Goal: Transaction & Acquisition: Purchase product/service

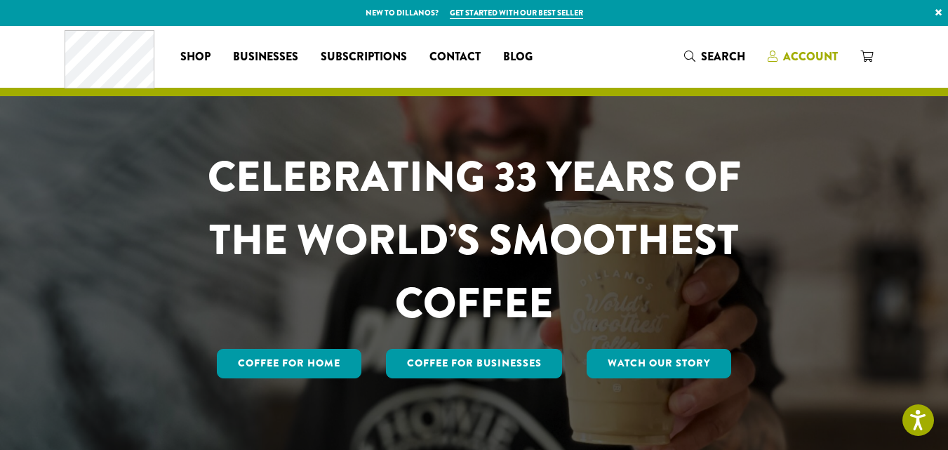
click at [809, 52] on span "Account" at bounding box center [810, 56] width 55 height 16
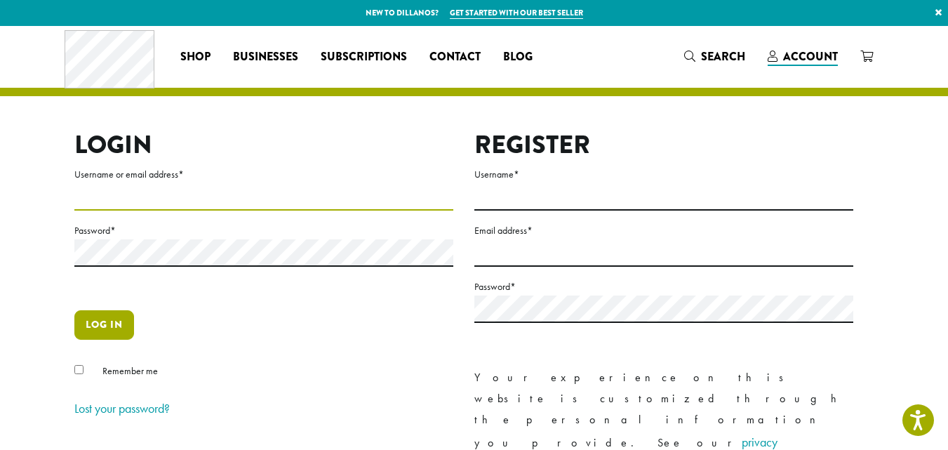
type input "**********"
click at [100, 317] on button "Log in" at bounding box center [104, 324] width 60 height 29
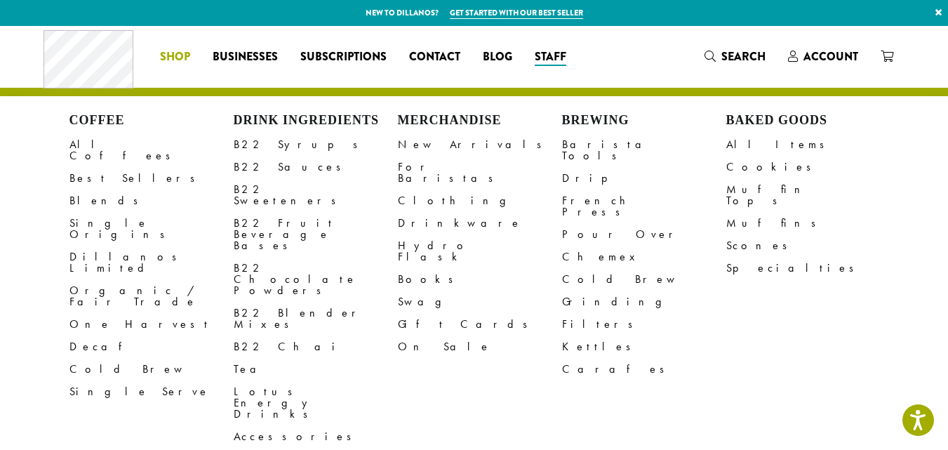
click at [173, 52] on span "Shop" at bounding box center [175, 57] width 30 height 18
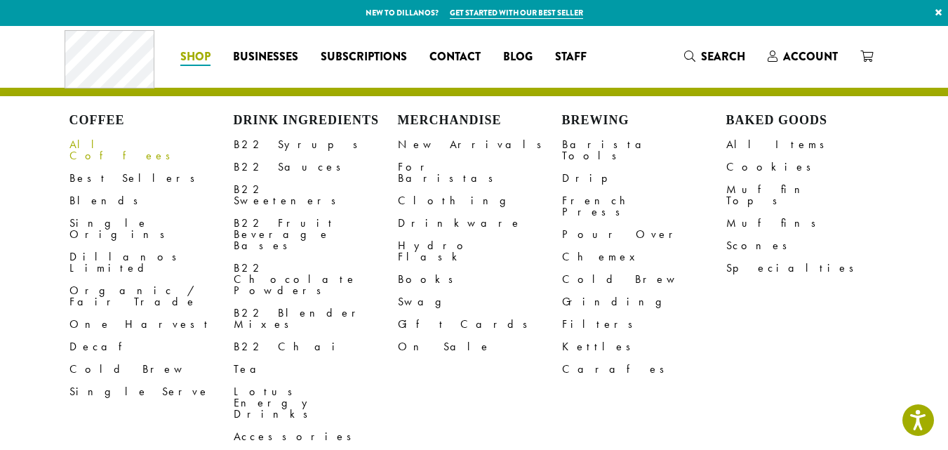
click at [105, 142] on link "All Coffees" at bounding box center [151, 150] width 164 height 34
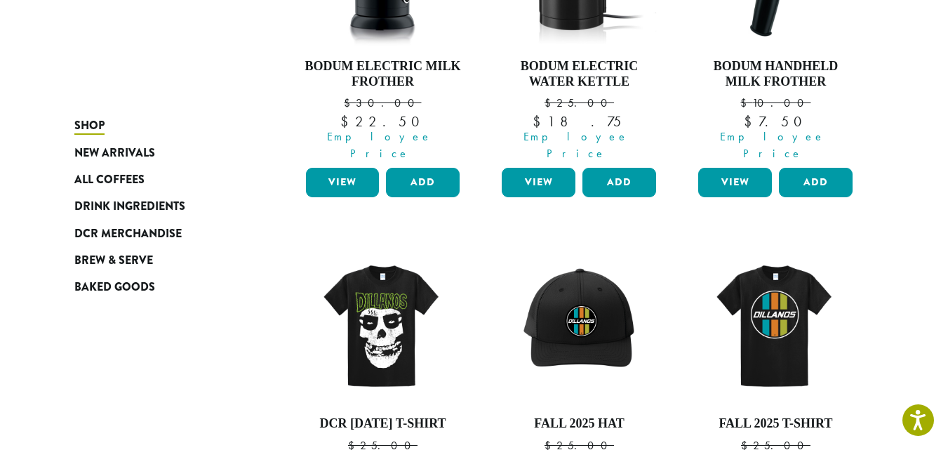
scroll to position [769, 0]
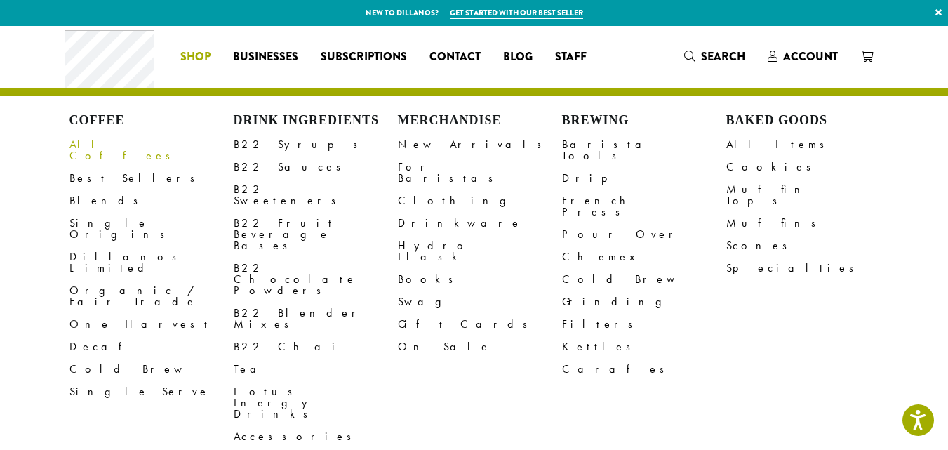
click at [110, 147] on link "All Coffees" at bounding box center [151, 150] width 164 height 34
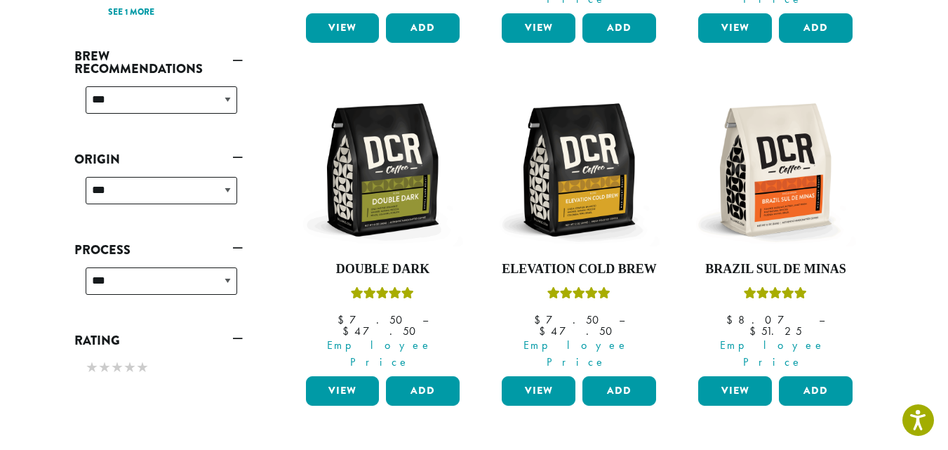
scroll to position [524, 0]
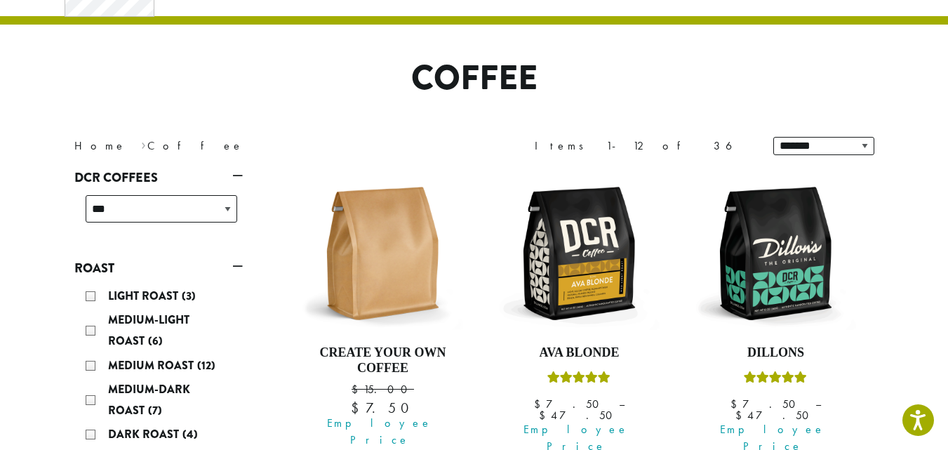
scroll to position [181, 0]
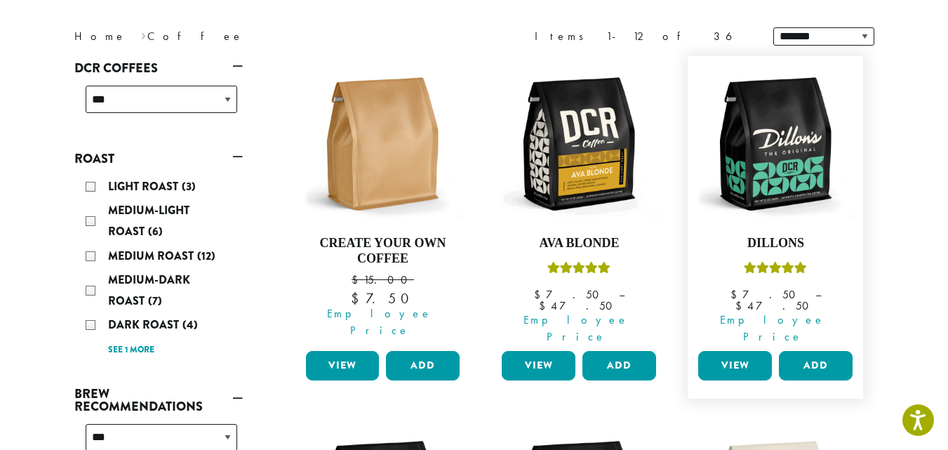
click at [740, 351] on link "View" at bounding box center [735, 365] width 74 height 29
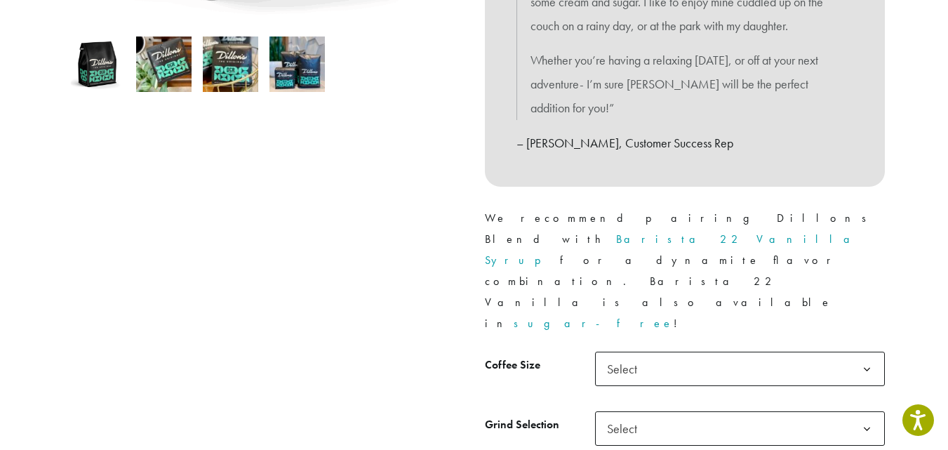
scroll to position [524, 0]
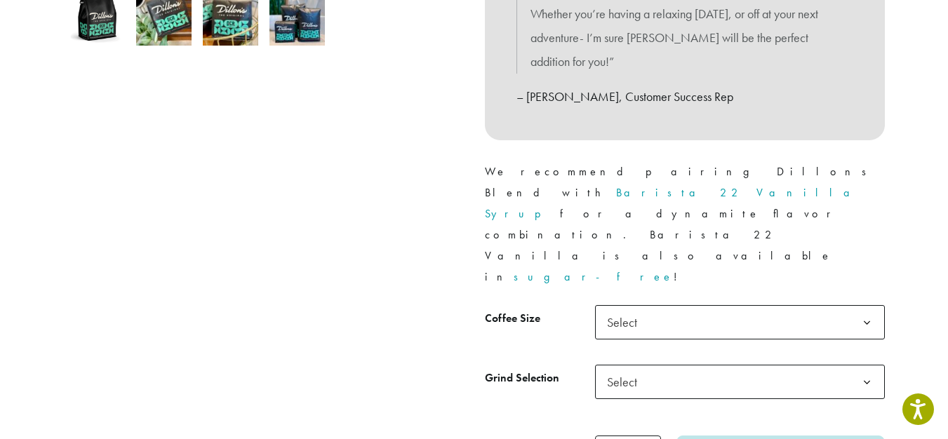
click at [865, 306] on b at bounding box center [867, 323] width 34 height 34
click at [872, 366] on b at bounding box center [867, 383] width 34 height 34
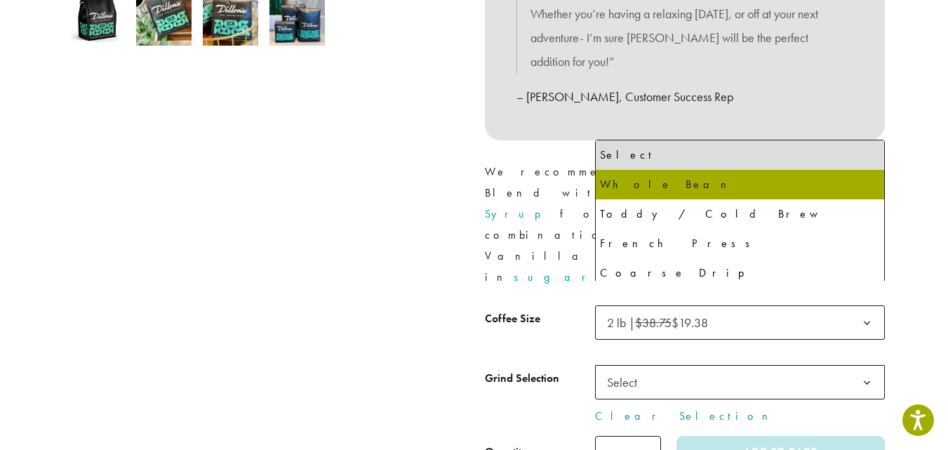
select select "**********"
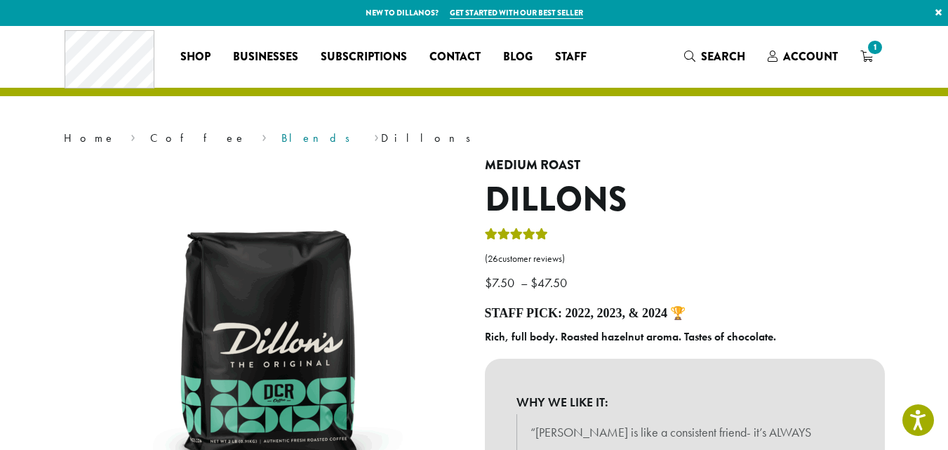
click at [281, 137] on link "Blends" at bounding box center [320, 138] width 78 height 15
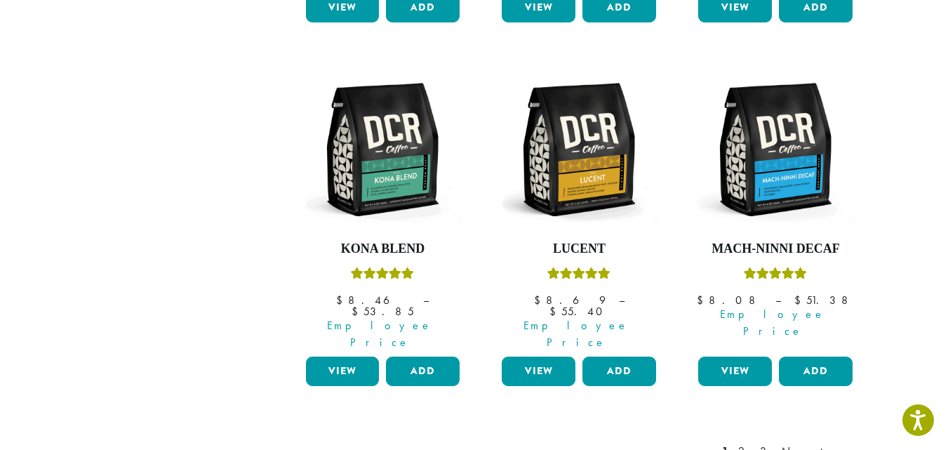
scroll to position [1275, 0]
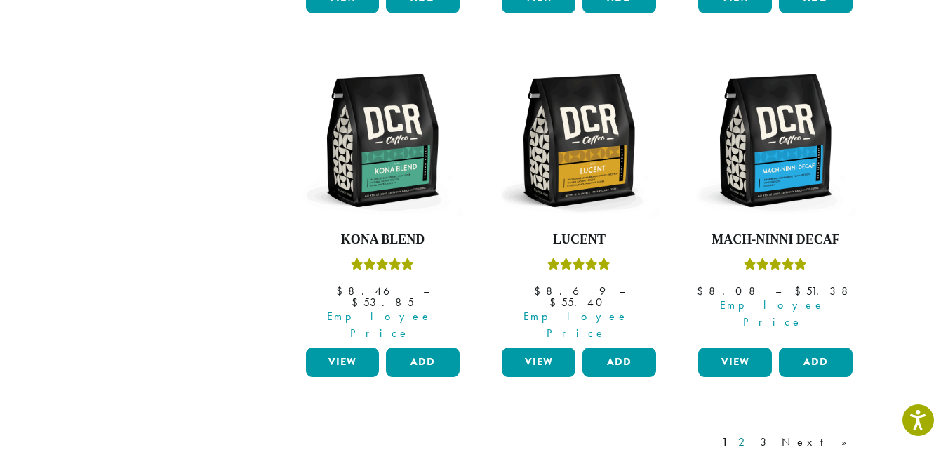
click at [753, 434] on link "2" at bounding box center [745, 442] width 18 height 17
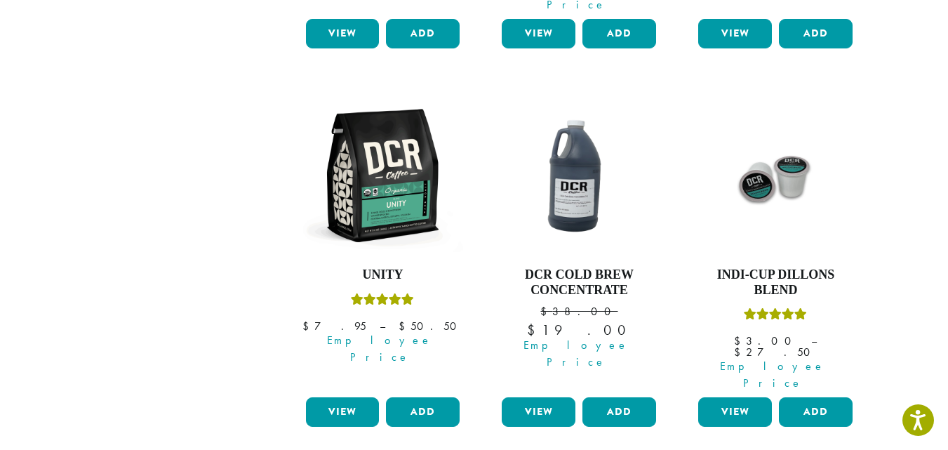
scroll to position [1242, 0]
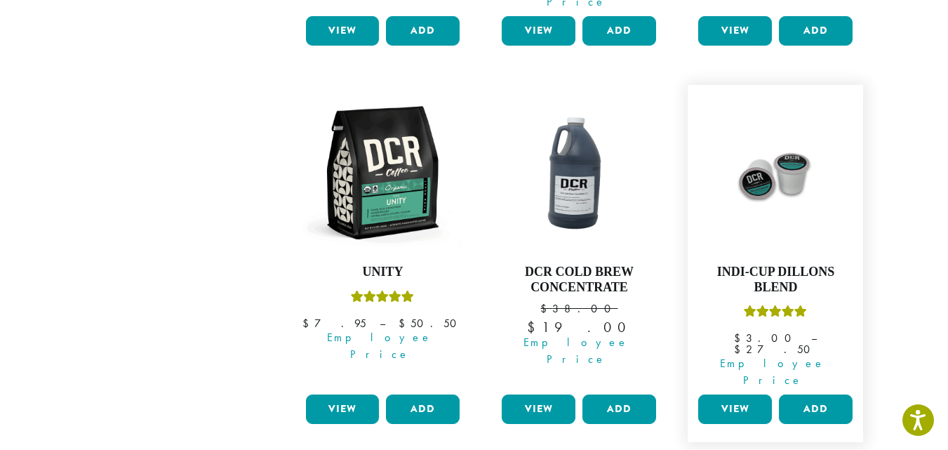
click at [740, 394] on link "View" at bounding box center [735, 408] width 74 height 29
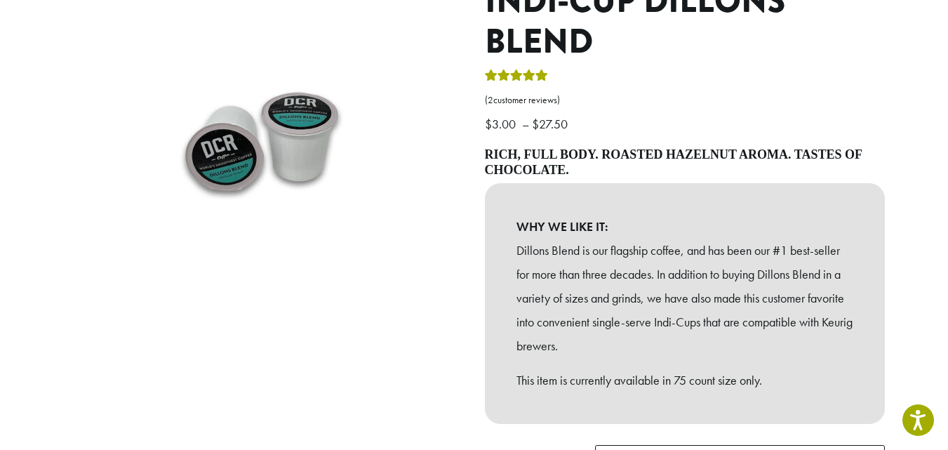
scroll to position [435, 0]
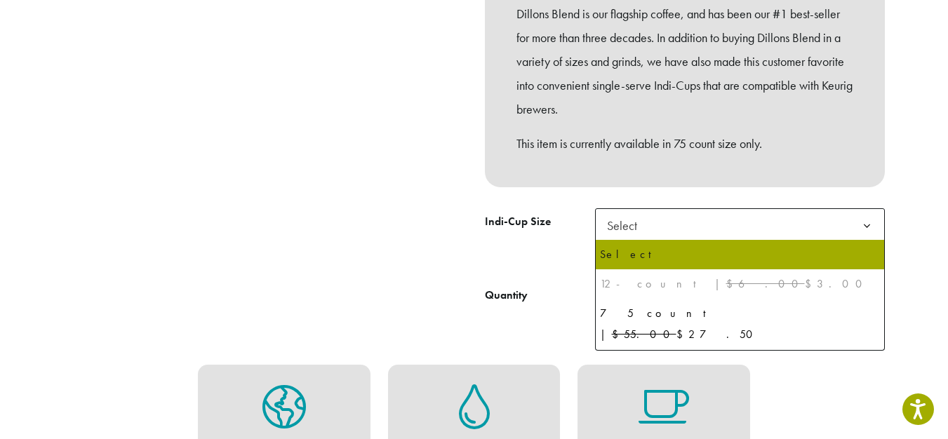
click at [868, 225] on b at bounding box center [867, 226] width 34 height 34
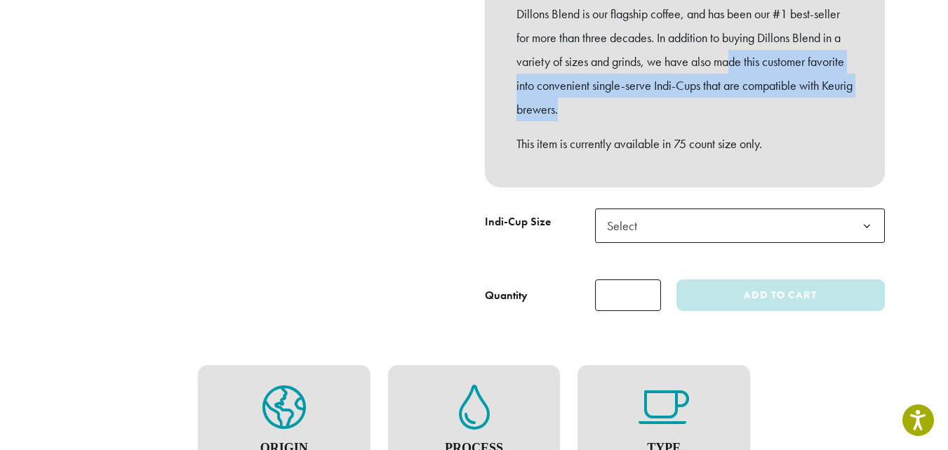
drag, startPoint x: 897, startPoint y: 118, endPoint x: 731, endPoint y: 58, distance: 176.1
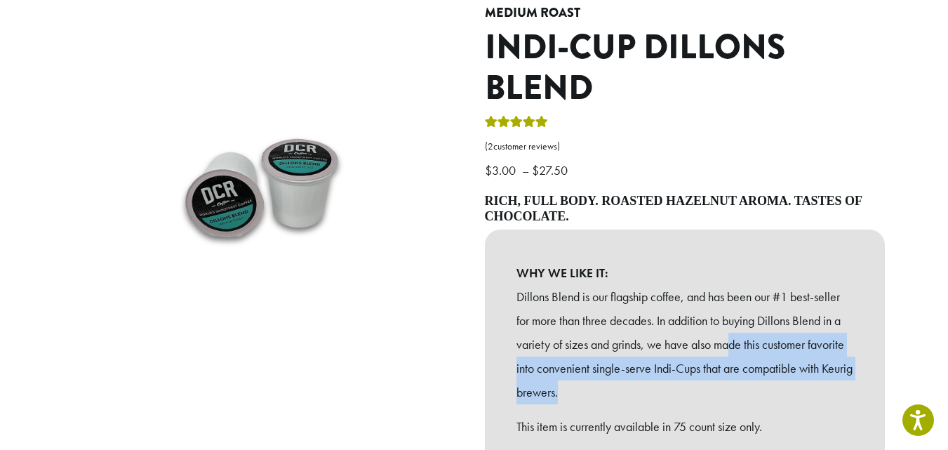
scroll to position [0, 0]
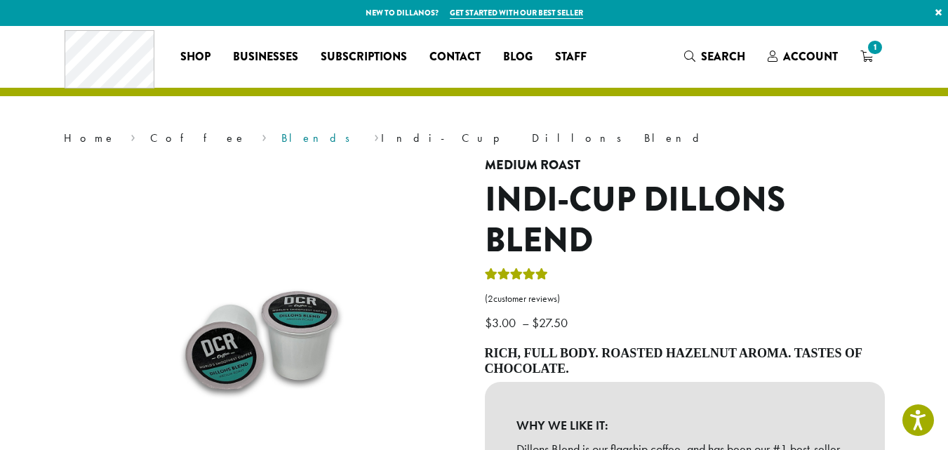
click at [281, 137] on link "Blends" at bounding box center [320, 138] width 78 height 15
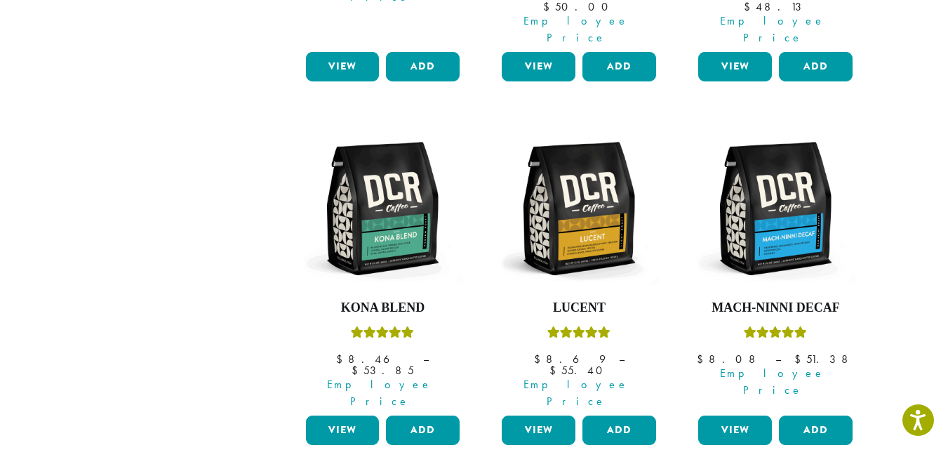
scroll to position [1420, 0]
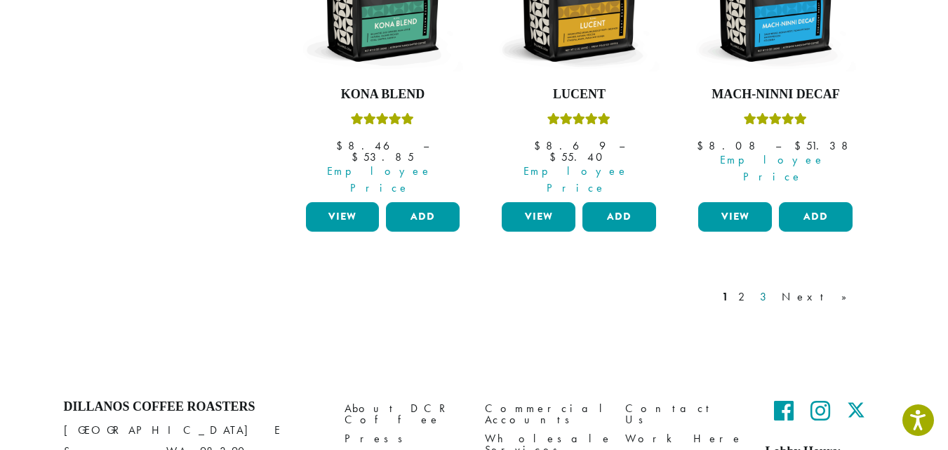
click at [775, 288] on link "3" at bounding box center [766, 296] width 18 height 17
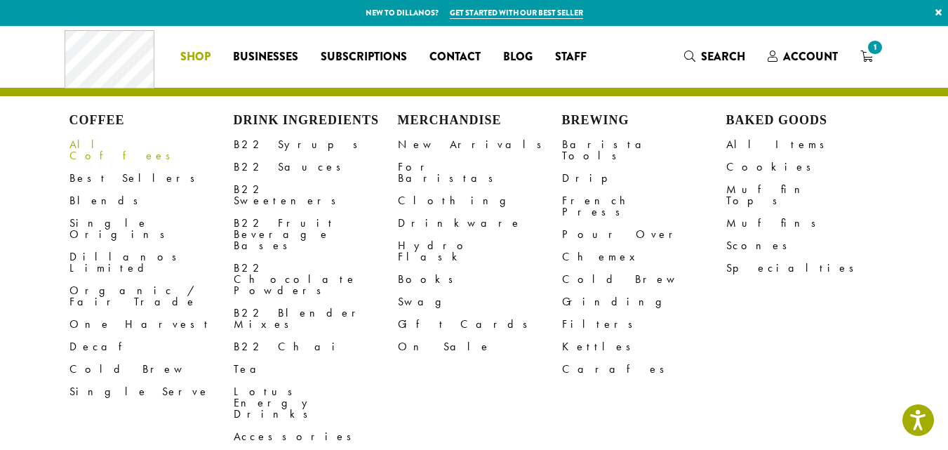
click at [89, 146] on link "All Coffees" at bounding box center [151, 150] width 164 height 34
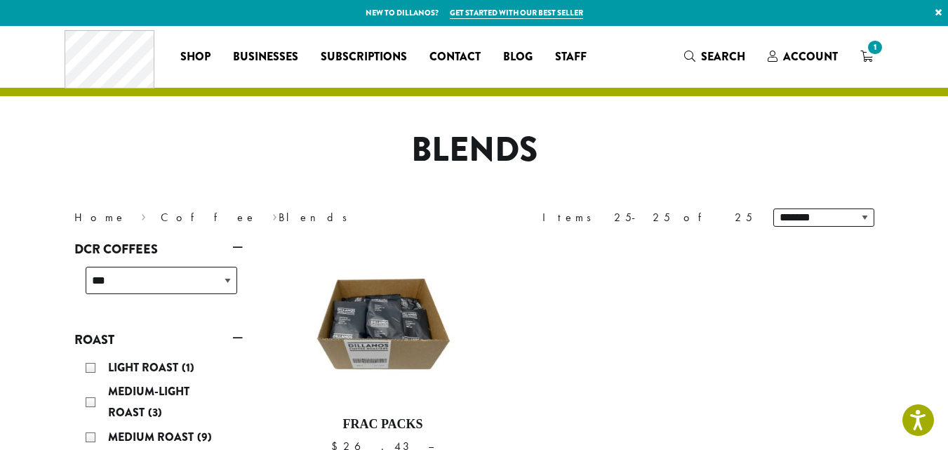
scroll to position [180, 0]
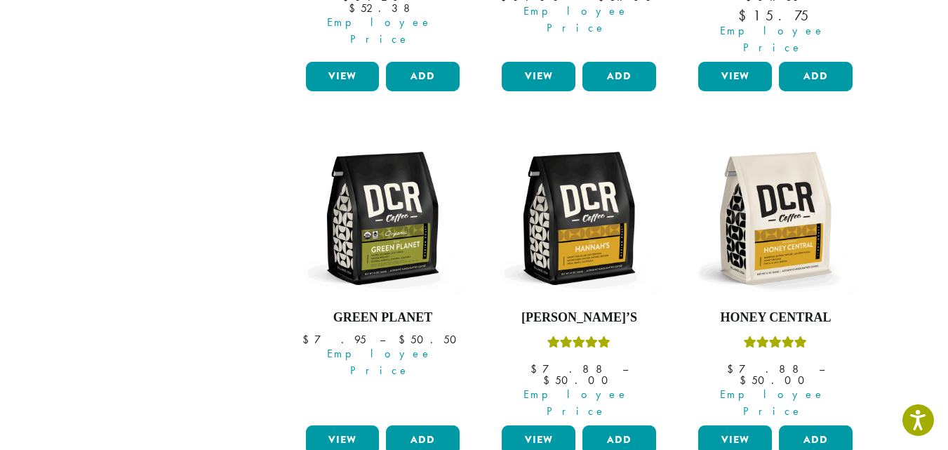
scroll to position [1209, 0]
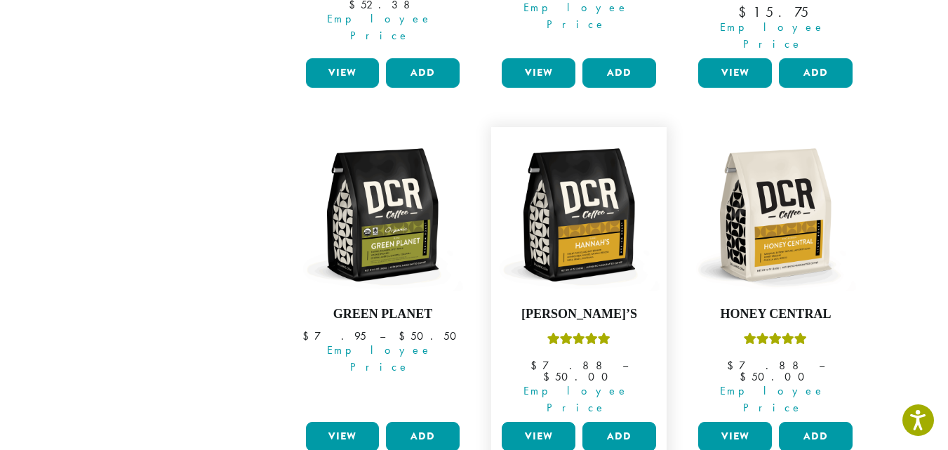
click at [524, 422] on link "View" at bounding box center [539, 436] width 74 height 29
click at [529, 422] on link "View" at bounding box center [539, 436] width 74 height 29
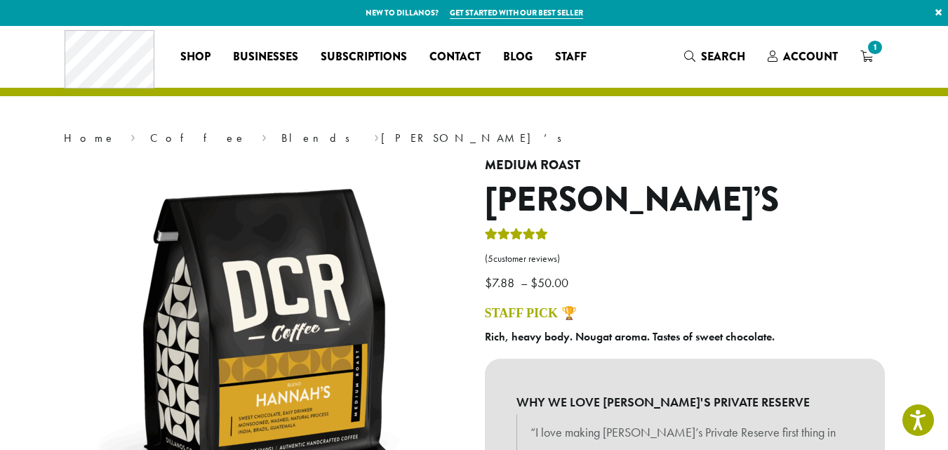
drag, startPoint x: 0, startPoint y: 0, endPoint x: 823, endPoint y: 279, distance: 869.2
click at [823, 279] on p "$ 7.88 – $ 50.00 Price range: $7.88 through $50.00" at bounding box center [685, 260] width 400 height 69
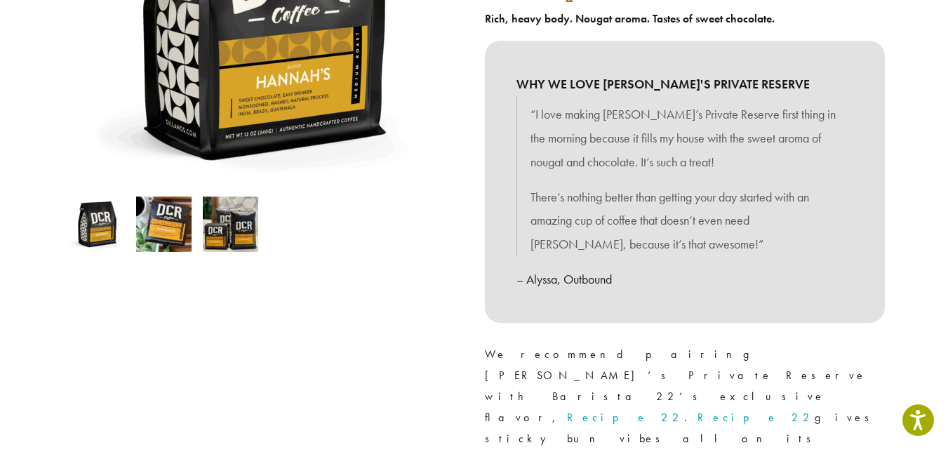
scroll to position [518, 0]
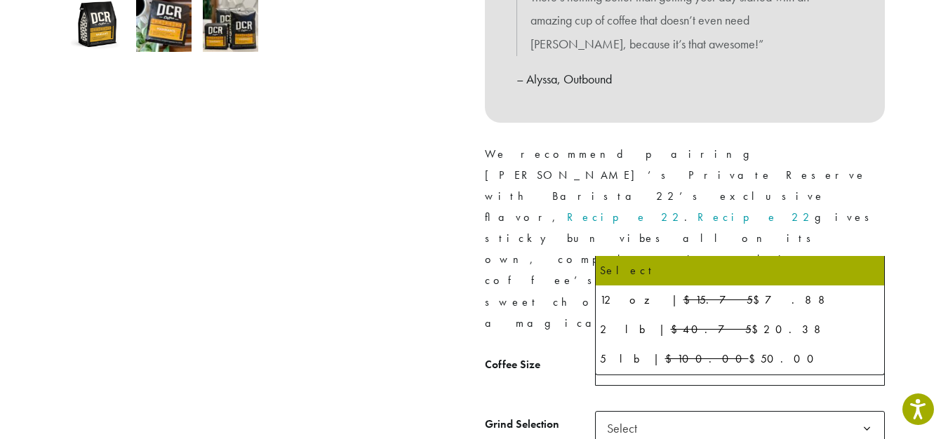
click at [870, 352] on b at bounding box center [867, 369] width 34 height 34
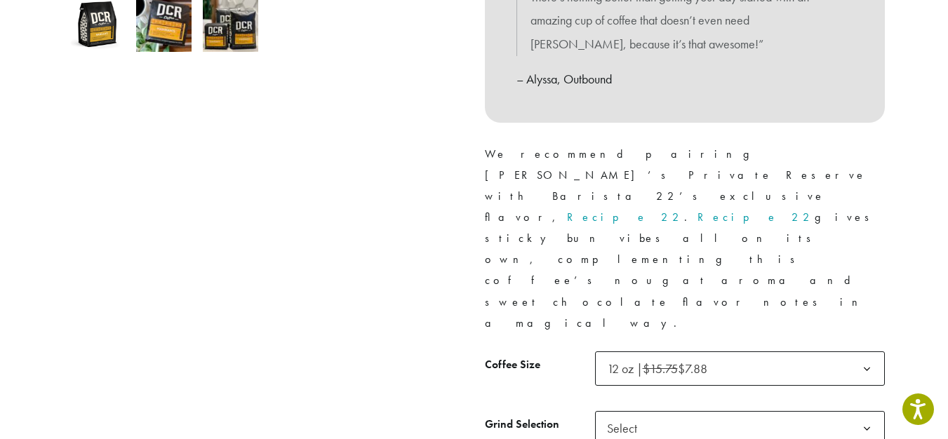
click at [771, 411] on span "Select" at bounding box center [740, 428] width 290 height 34
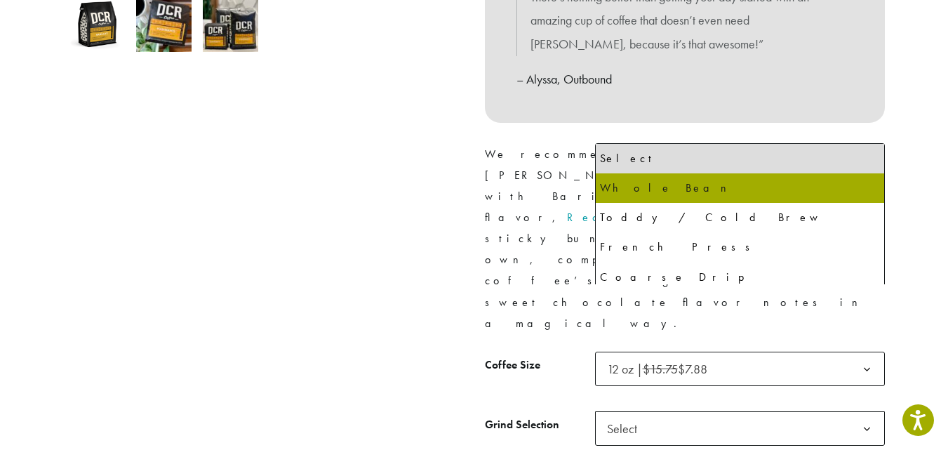
select select "*********"
select select "**********"
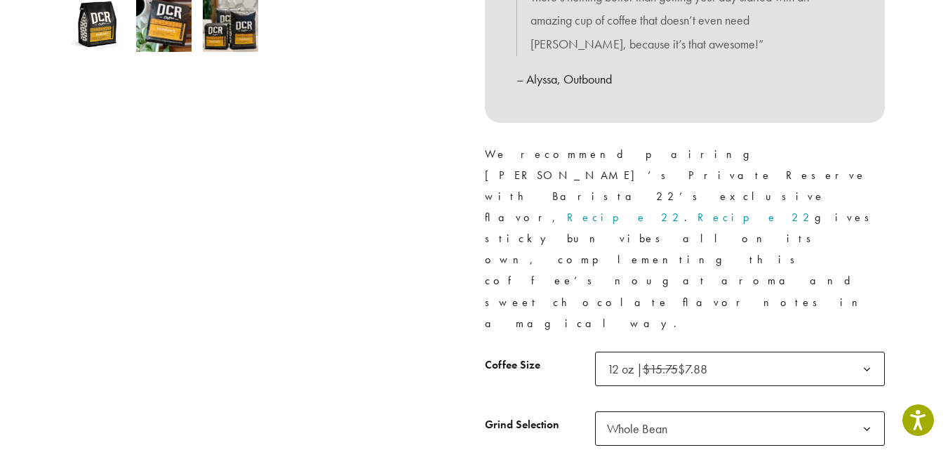
drag, startPoint x: 769, startPoint y: 407, endPoint x: 783, endPoint y: 413, distance: 15.8
drag, startPoint x: 783, startPoint y: 413, endPoint x: 771, endPoint y: 405, distance: 14.2
drag, startPoint x: 771, startPoint y: 405, endPoint x: 920, endPoint y: 225, distance: 233.3
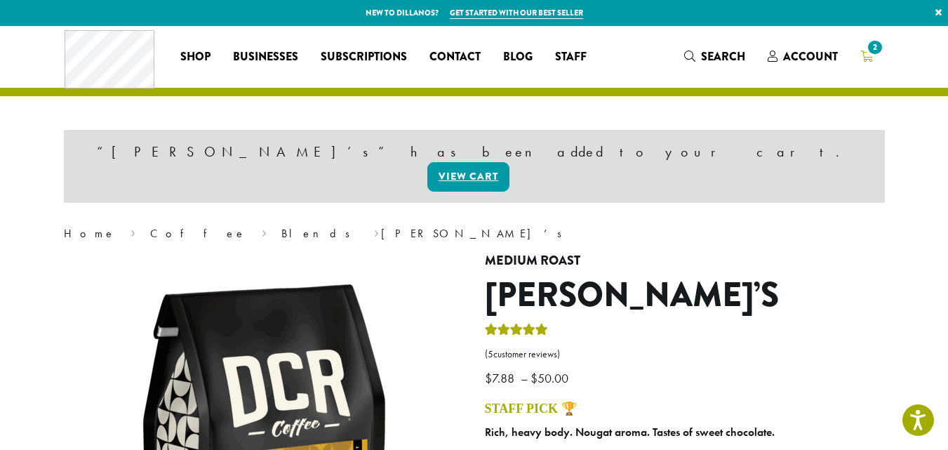
click at [875, 49] on span "2" at bounding box center [874, 47] width 19 height 19
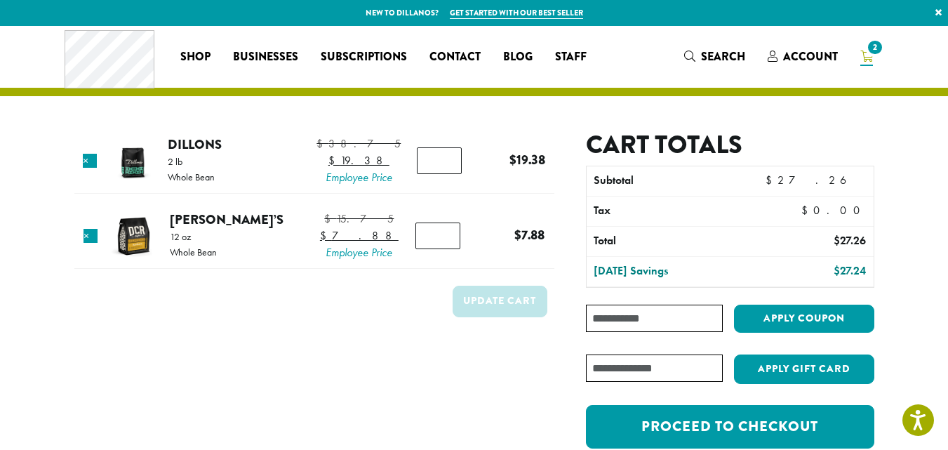
drag, startPoint x: 865, startPoint y: 60, endPoint x: 931, endPoint y: 129, distance: 95.3
click at [931, 129] on section "Product Price Quantity Subtotal × Dillons 2 lb Whole Bean $ 38.75 Original pric…" at bounding box center [474, 261] width 948 height 471
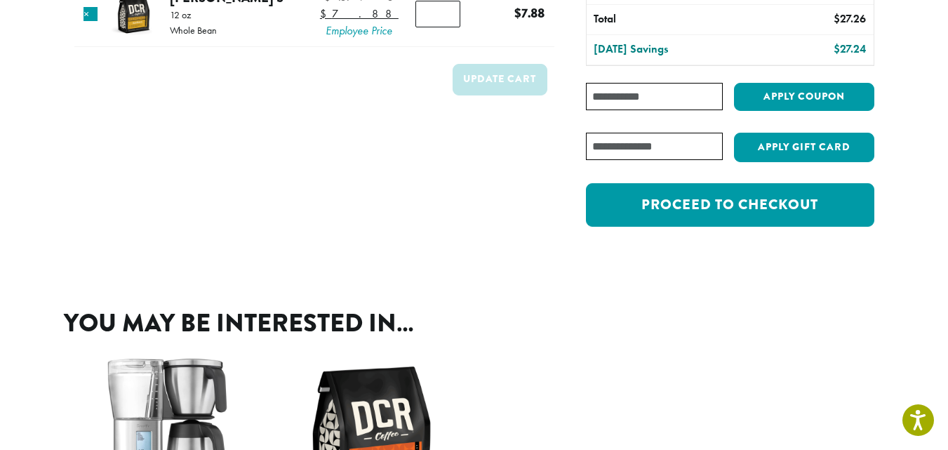
scroll to position [238, 0]
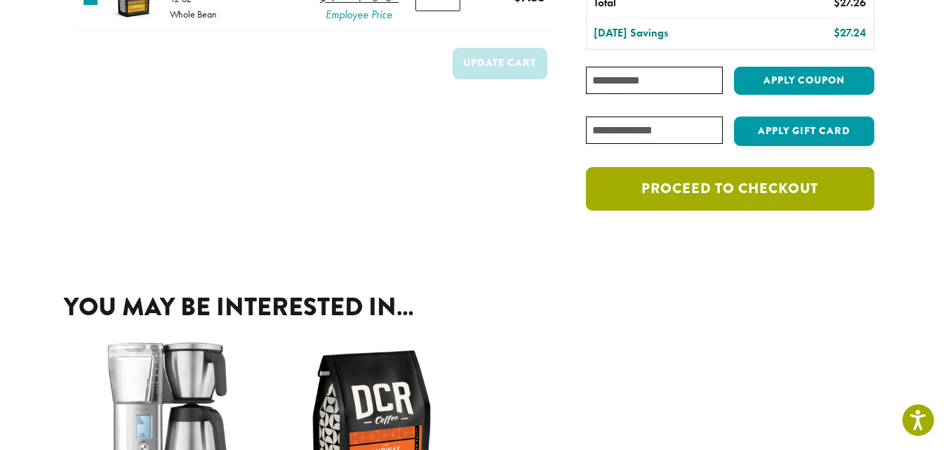
click at [721, 186] on link "Proceed to checkout" at bounding box center [730, 189] width 288 height 44
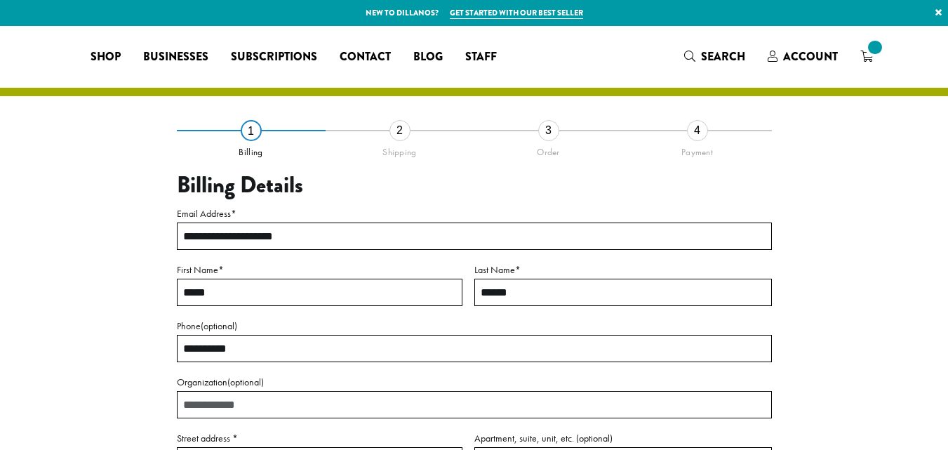
select select "**"
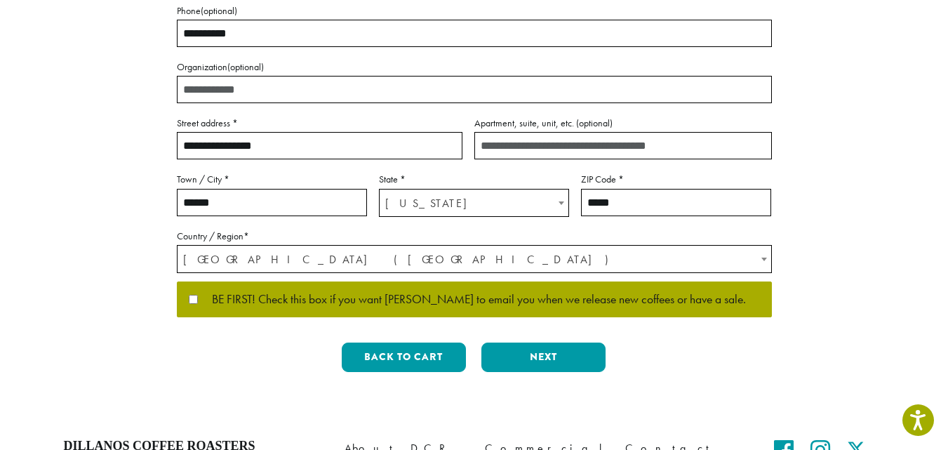
scroll to position [323, 0]
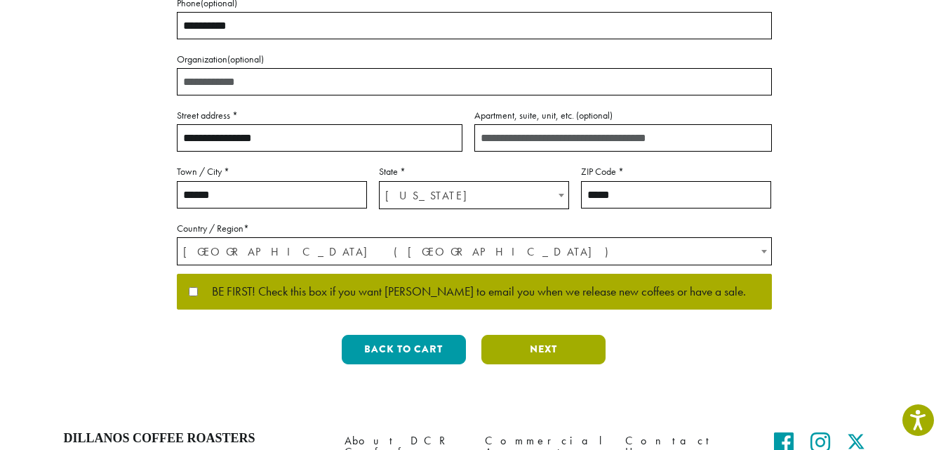
click at [532, 344] on button "Next" at bounding box center [543, 349] width 124 height 29
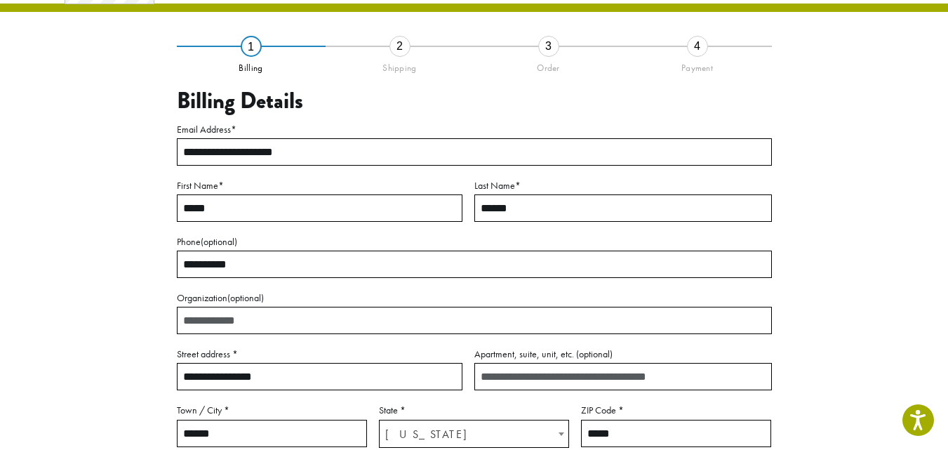
scroll to position [81, 0]
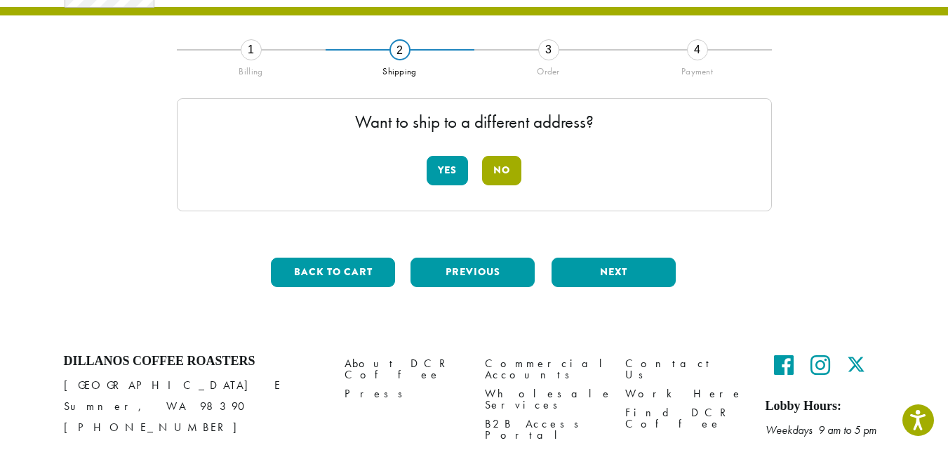
click at [507, 166] on button "No" at bounding box center [501, 170] width 39 height 29
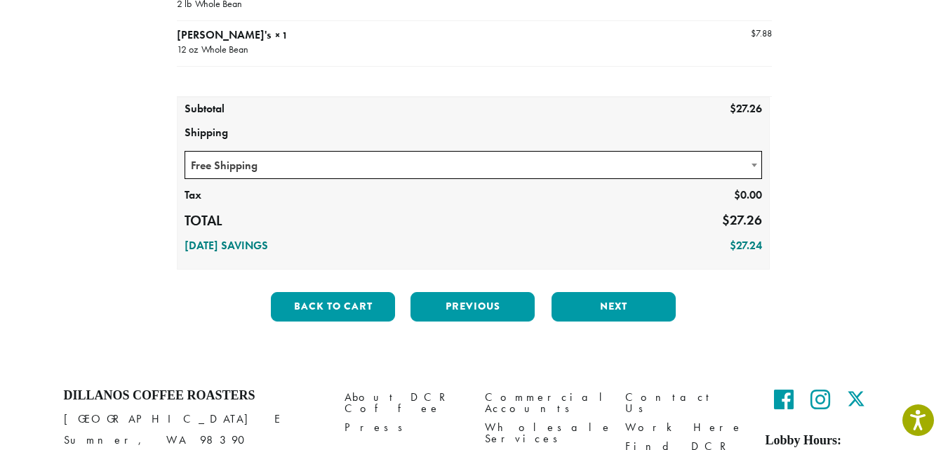
scroll to position [234, 0]
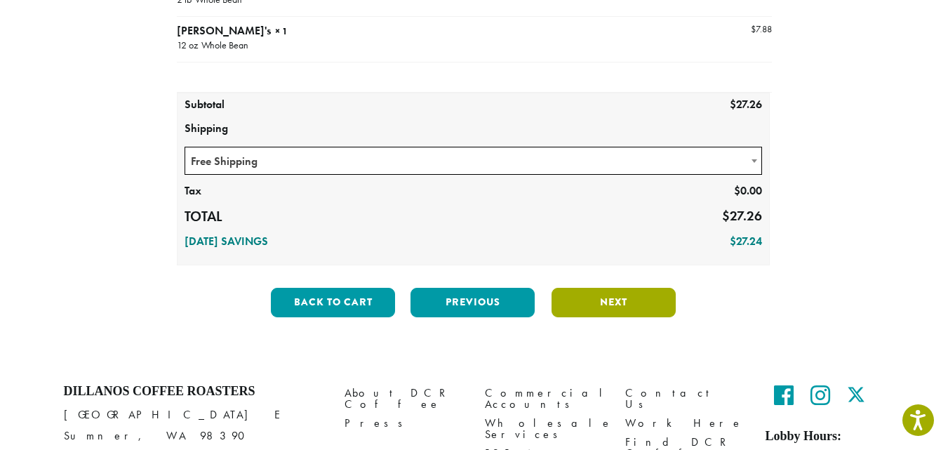
click at [598, 297] on button "Next" at bounding box center [614, 302] width 124 height 29
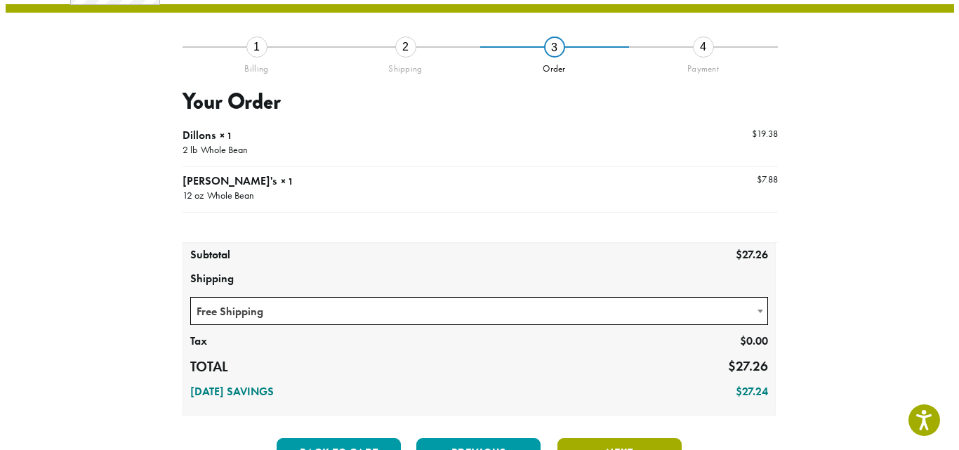
scroll to position [81, 0]
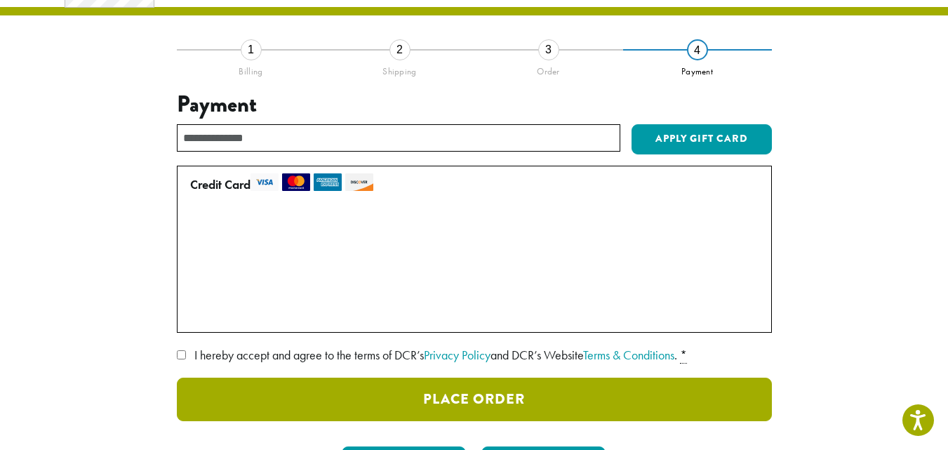
click at [418, 397] on button "Place Order" at bounding box center [474, 400] width 595 height 44
